Goal: Find specific page/section: Find specific page/section

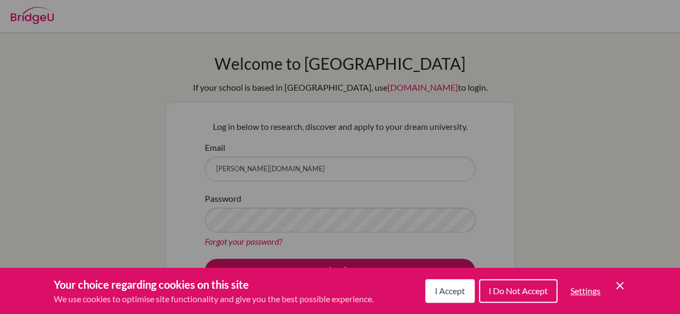
click at [437, 288] on span "I Accept" at bounding box center [450, 291] width 30 height 10
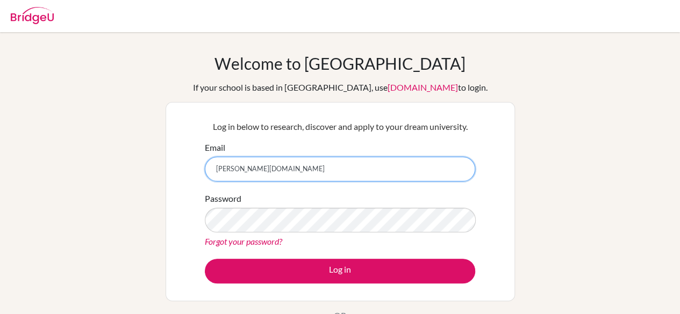
click at [285, 172] on input "[PERSON_NAME][DOMAIN_NAME]" at bounding box center [340, 169] width 270 height 25
type input "[PERSON_NAME][EMAIL_ADDRESS][PERSON_NAME][DOMAIN_NAME]"
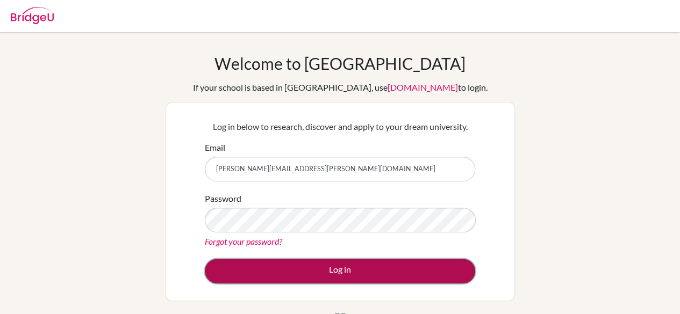
click at [294, 271] on button "Log in" at bounding box center [340, 271] width 270 height 25
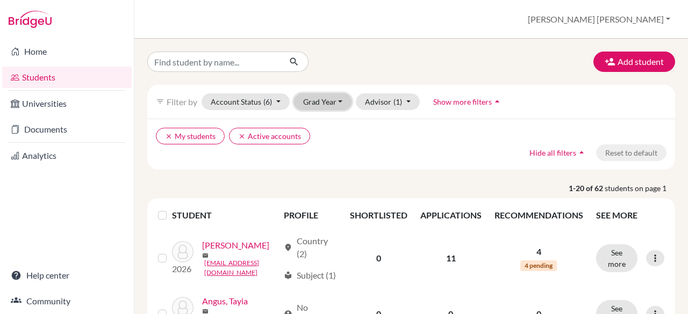
click at [338, 101] on button "Grad Year" at bounding box center [323, 102] width 58 height 17
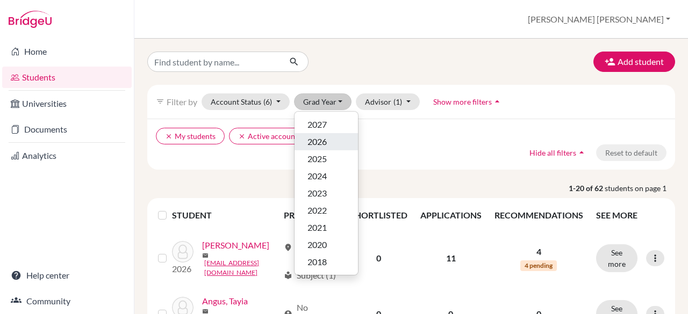
click at [321, 146] on span "2026" at bounding box center [316, 141] width 19 height 13
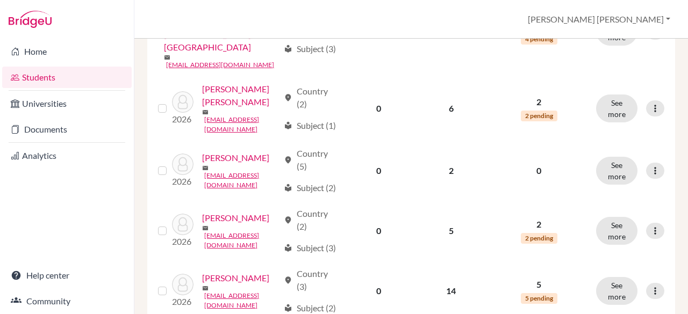
scroll to position [971, 0]
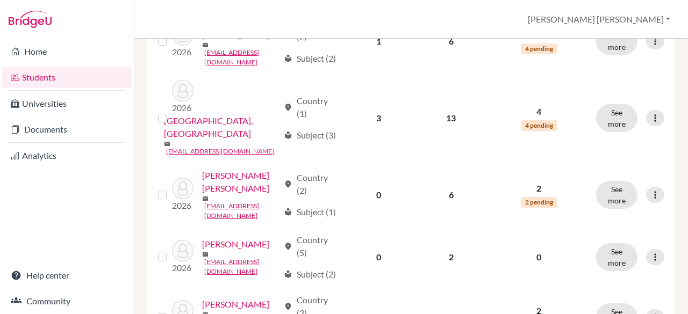
drag, startPoint x: 676, startPoint y: 214, endPoint x: 668, endPoint y: 182, distance: 33.4
click at [668, 182] on div "Add student filter_list Filter by Account Status (6) Active accounts done Archi…" at bounding box center [411, 177] width 554 height 276
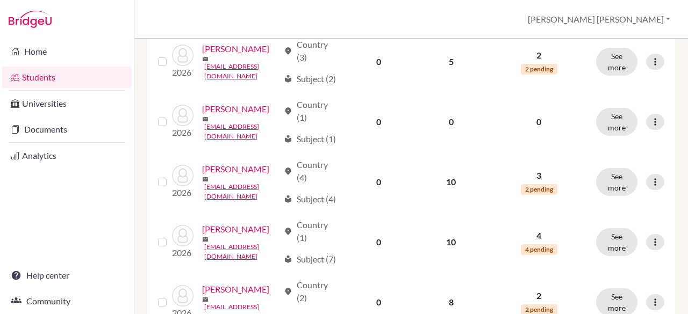
scroll to position [469, 0]
